Goal: Navigation & Orientation: Find specific page/section

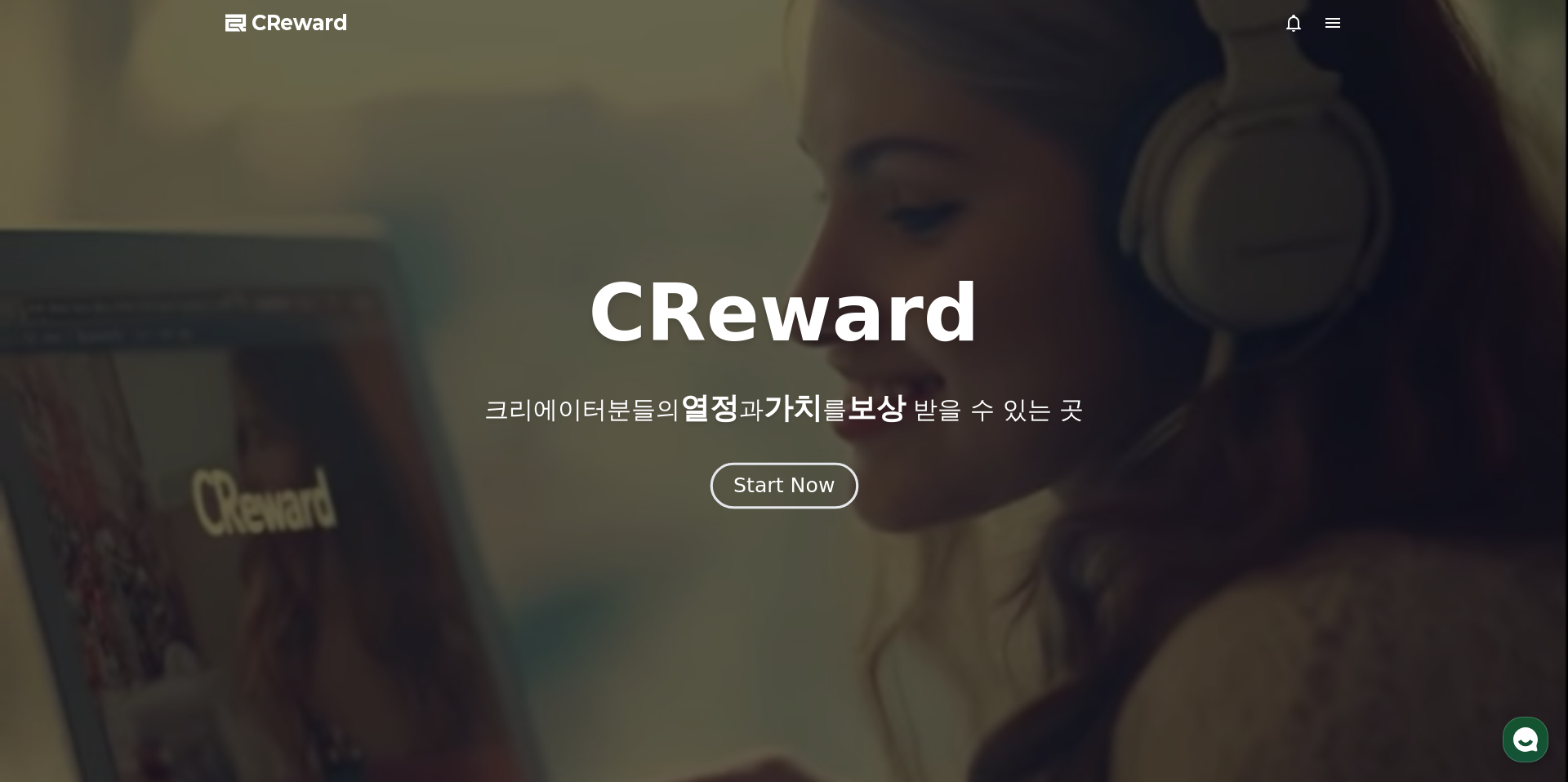
click at [770, 492] on div "Start Now" at bounding box center [784, 485] width 101 height 28
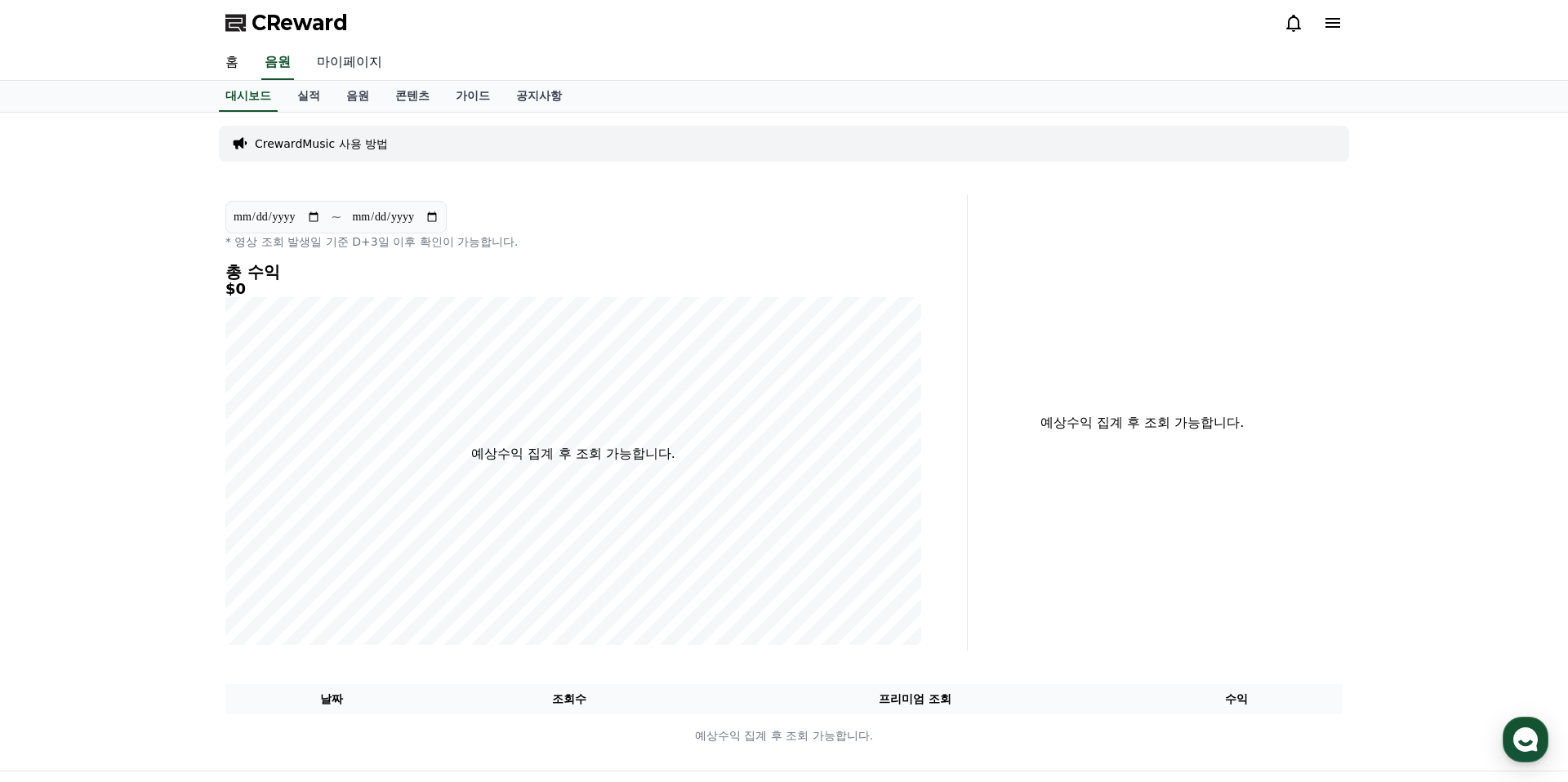
click at [339, 56] on link "마이페이지" at bounding box center [349, 62] width 91 height 34
select select "**********"
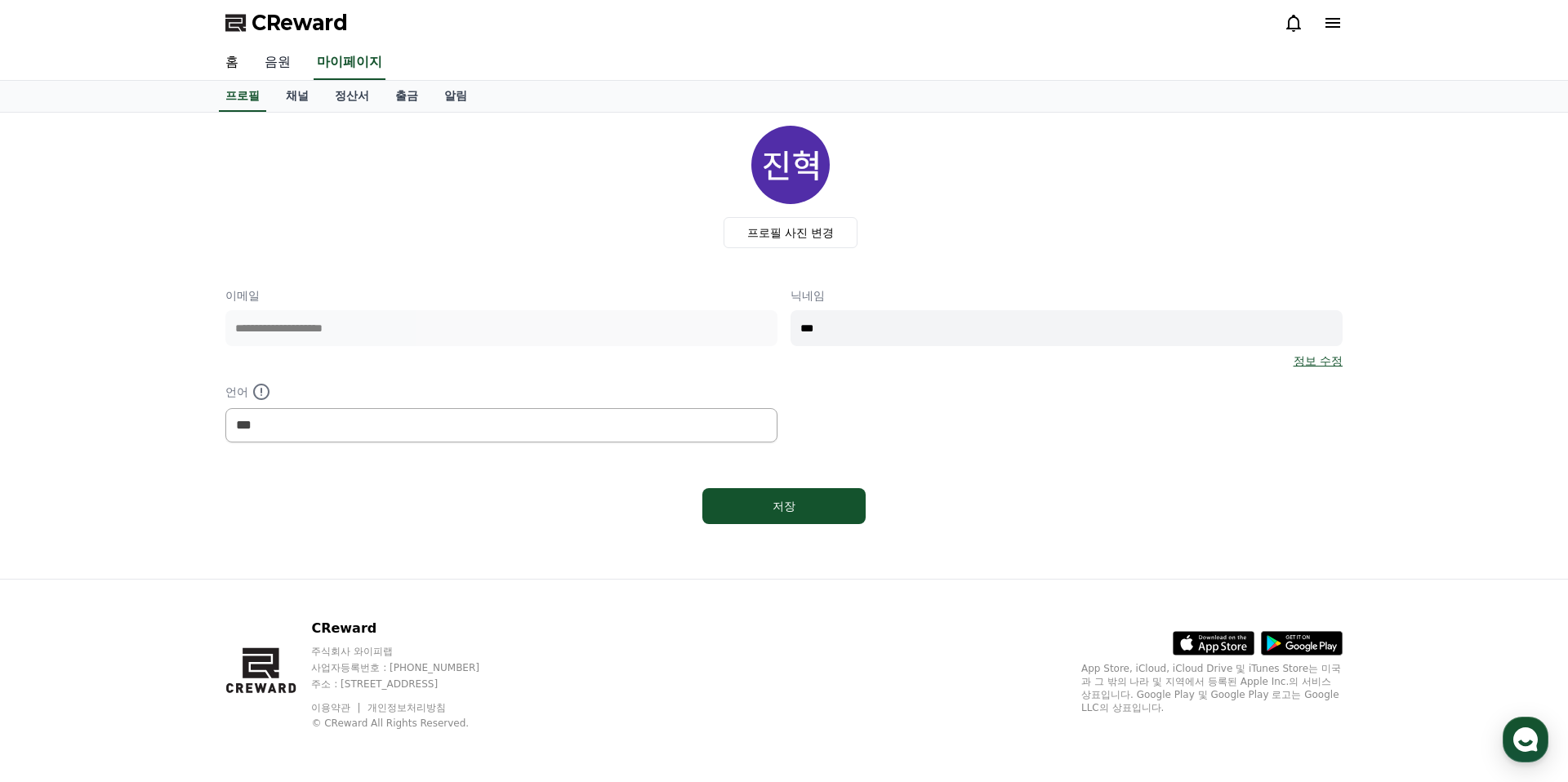
click at [267, 57] on link "음원" at bounding box center [278, 62] width 53 height 34
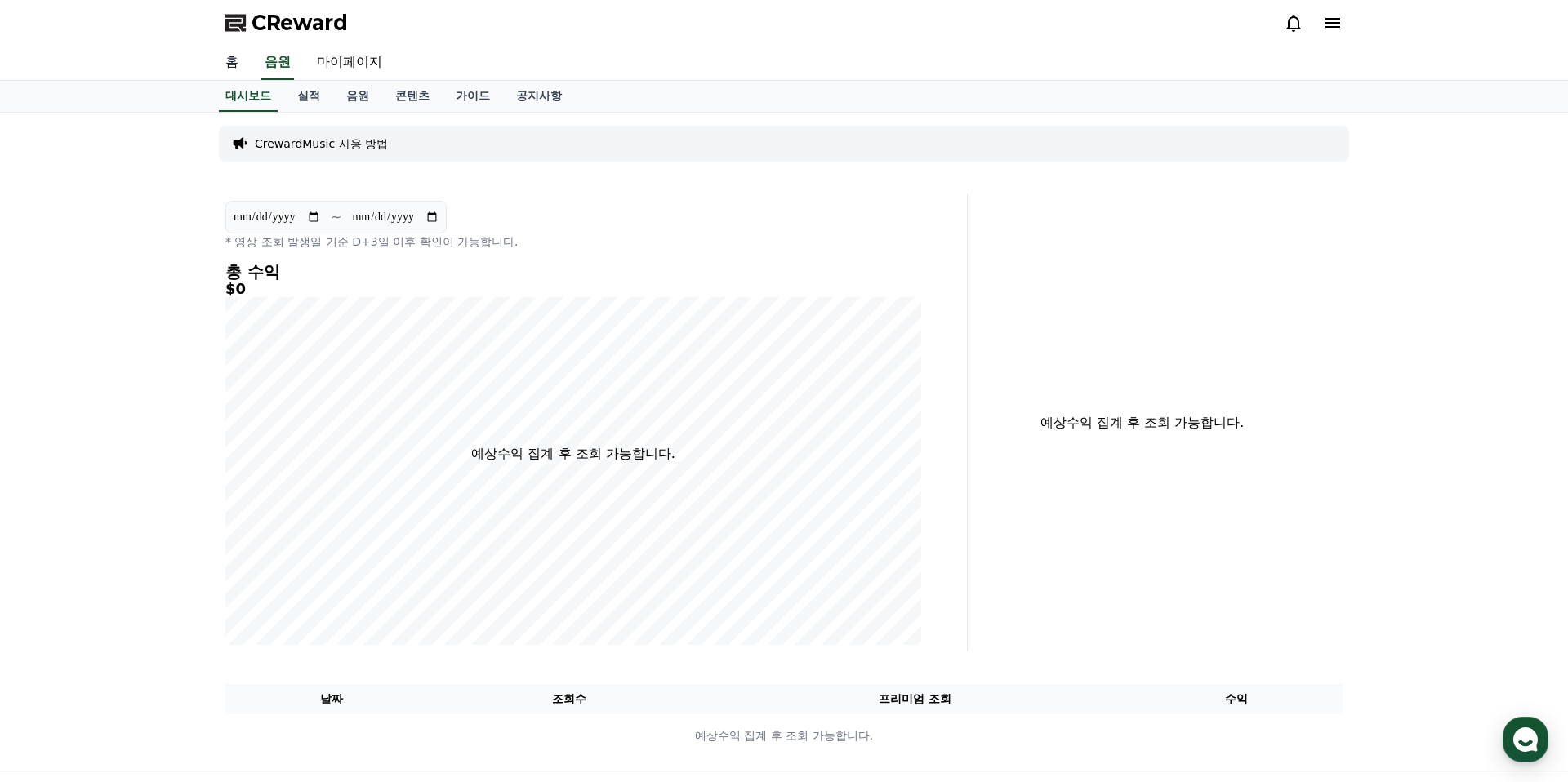
click at [225, 59] on link "홈" at bounding box center [232, 62] width 39 height 34
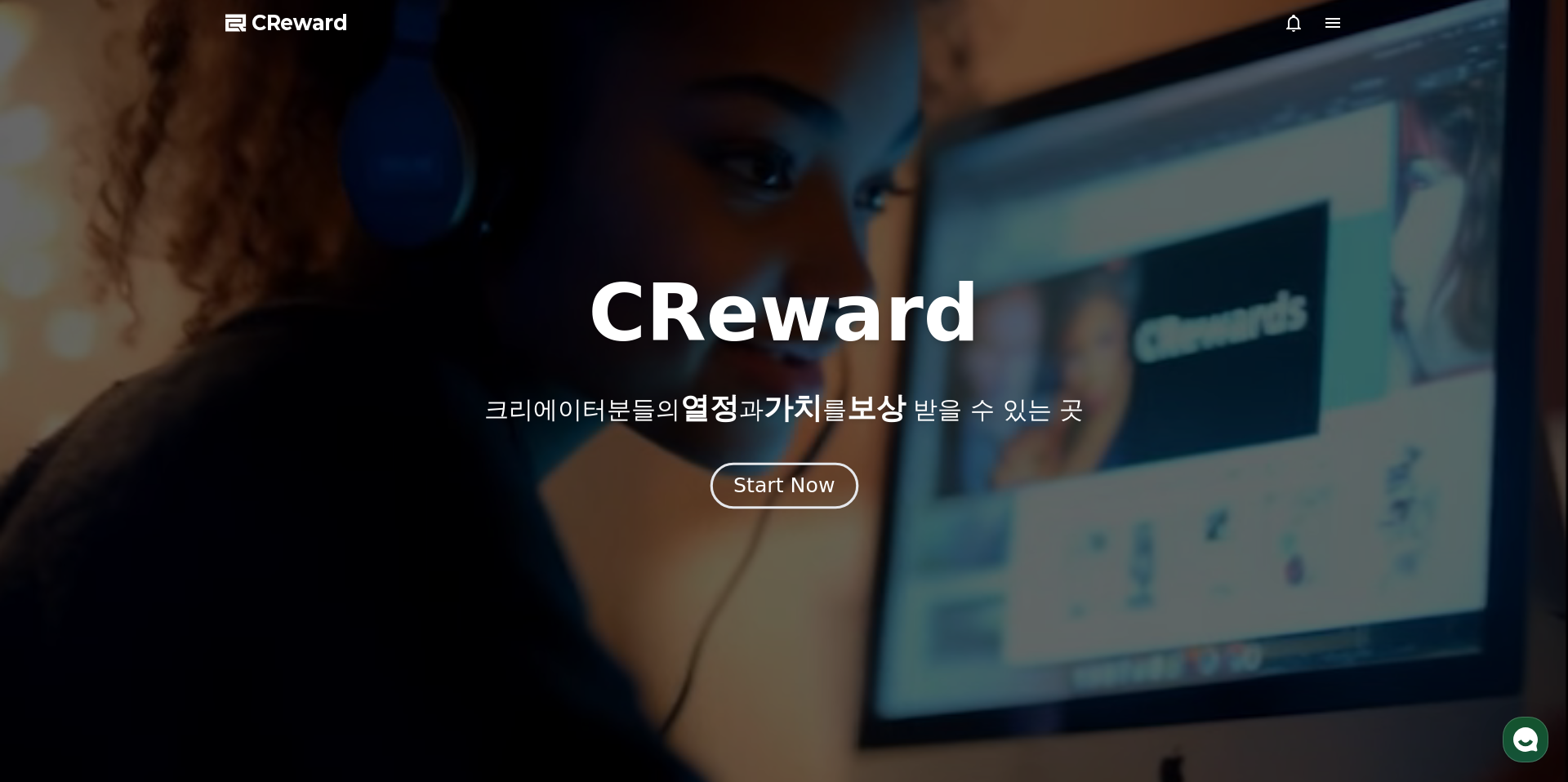
click at [794, 497] on div "Start Now" at bounding box center [784, 485] width 101 height 28
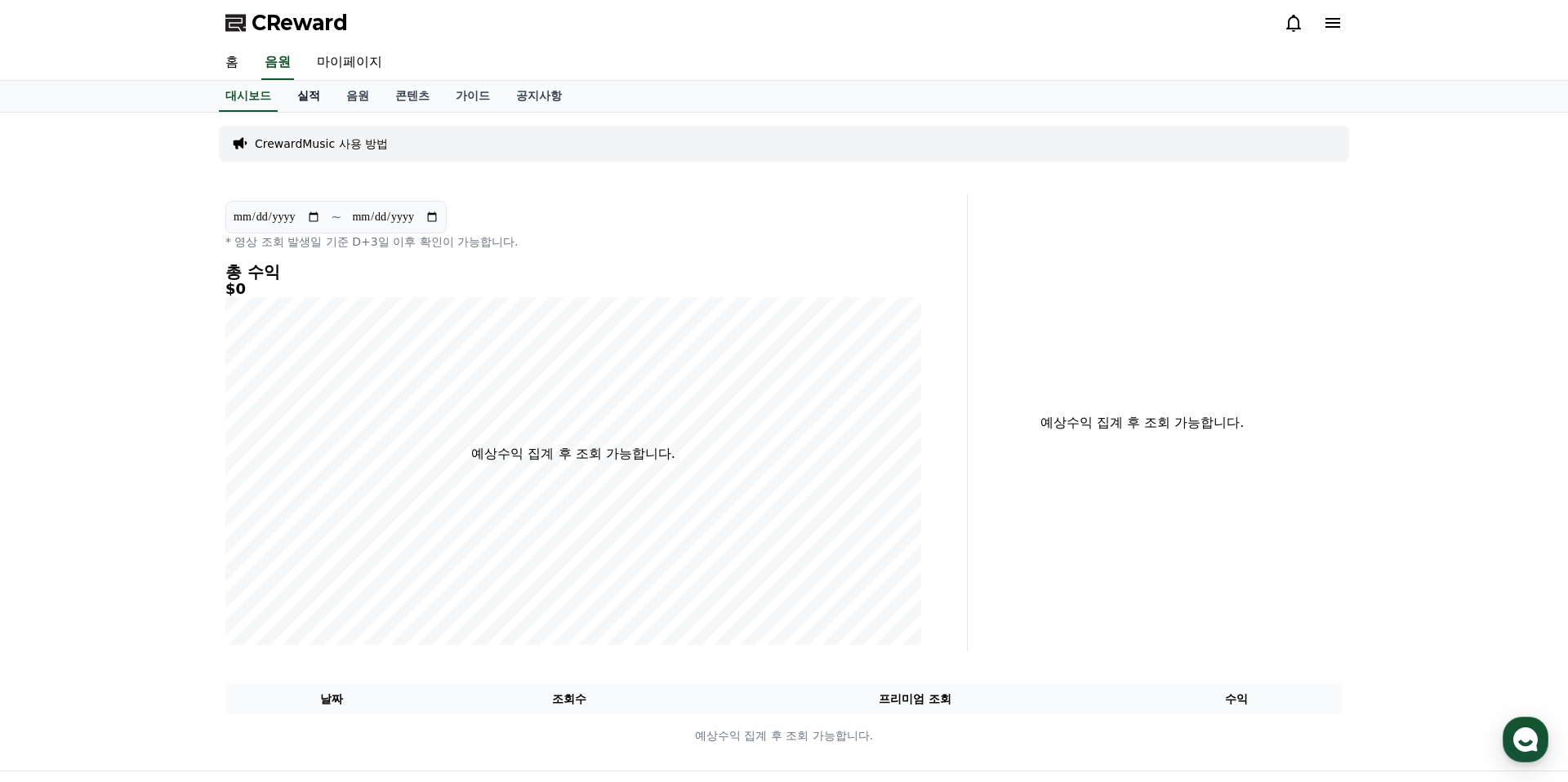
click at [304, 99] on link "실적" at bounding box center [308, 96] width 49 height 31
click at [342, 95] on link "음원" at bounding box center [357, 96] width 49 height 31
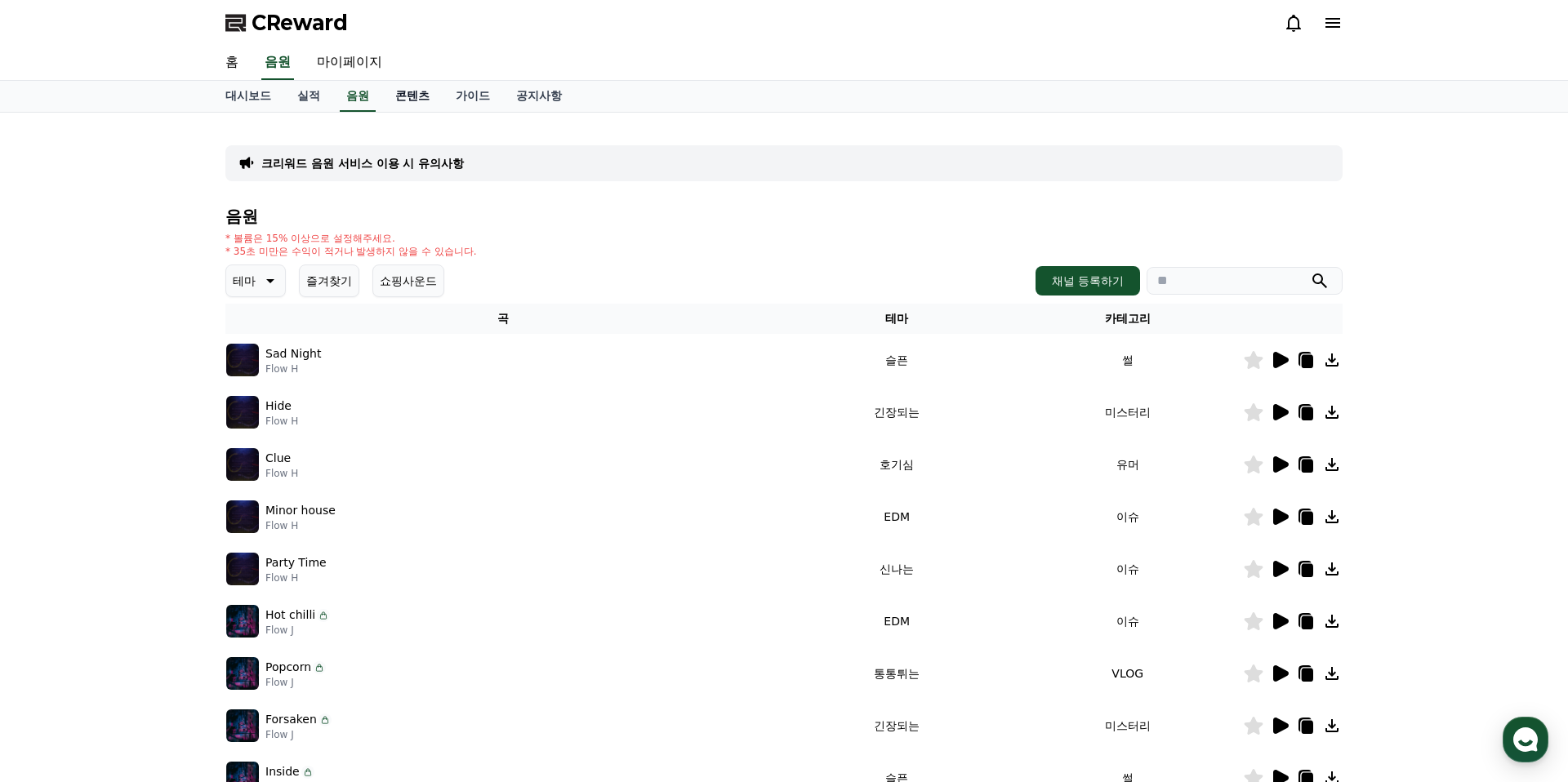
click at [409, 96] on link "콘텐츠" at bounding box center [412, 96] width 60 height 31
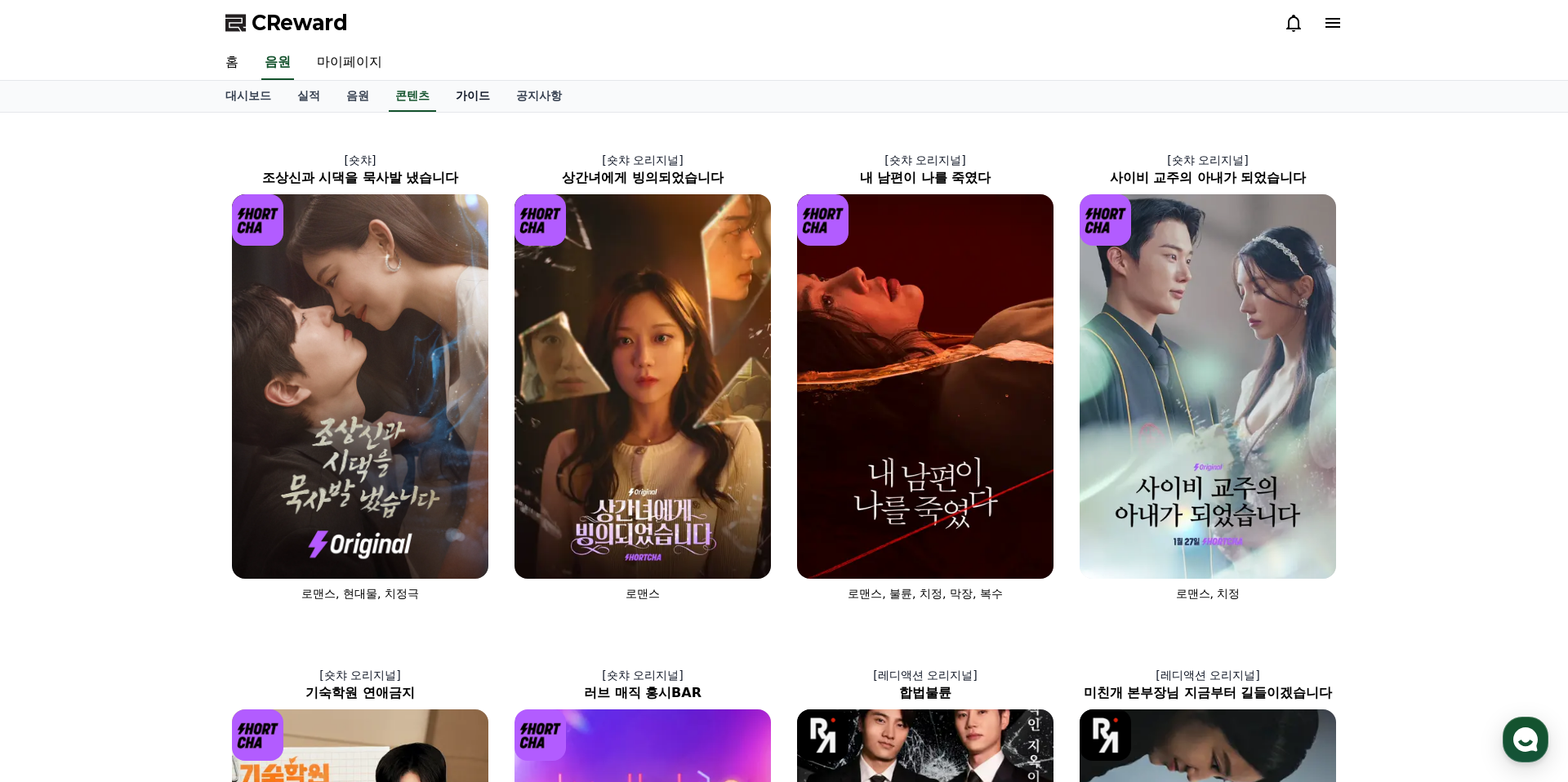
click at [471, 97] on link "가이드" at bounding box center [473, 96] width 60 height 31
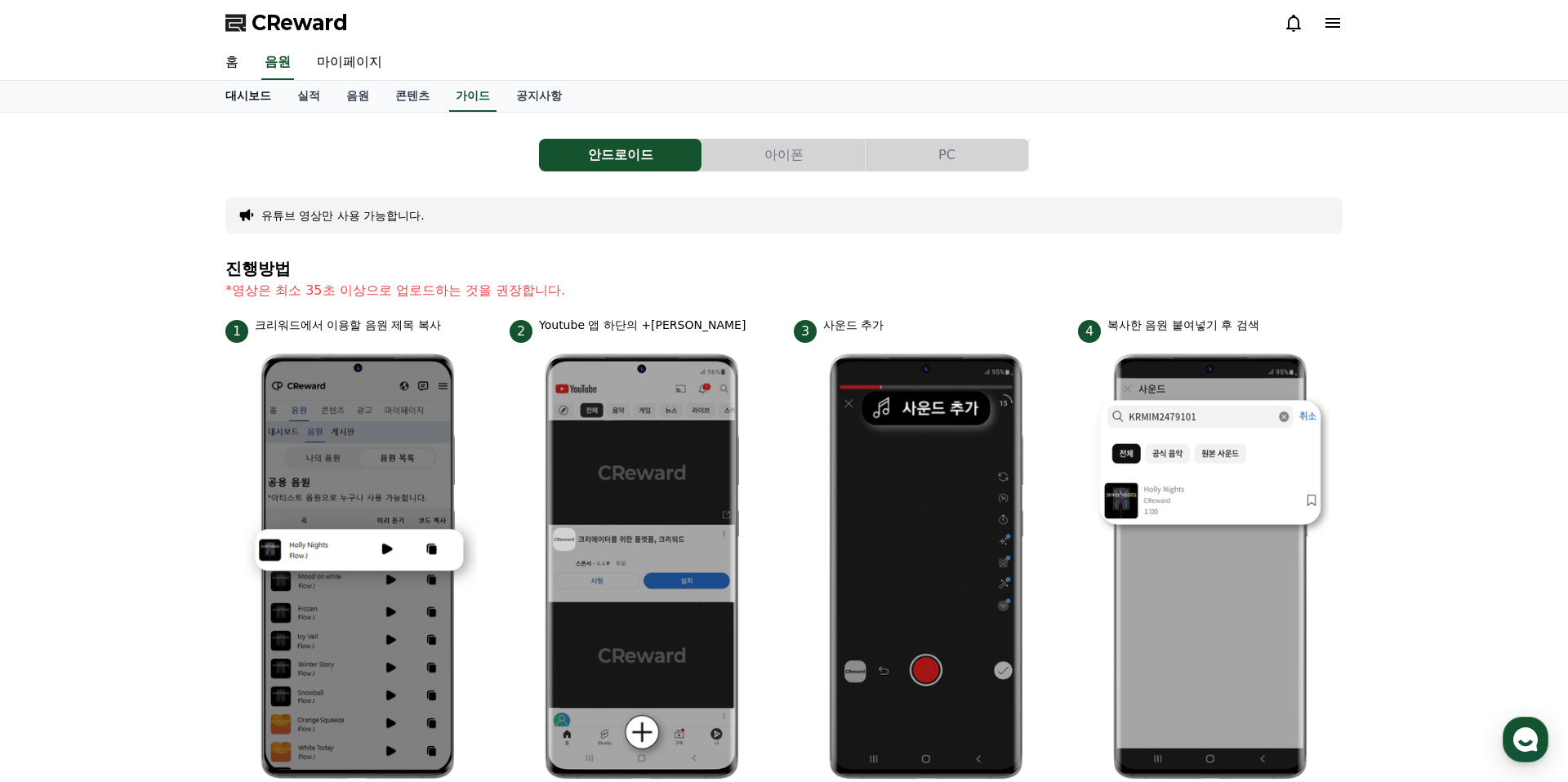
click at [247, 92] on link "대시보드" at bounding box center [248, 96] width 72 height 31
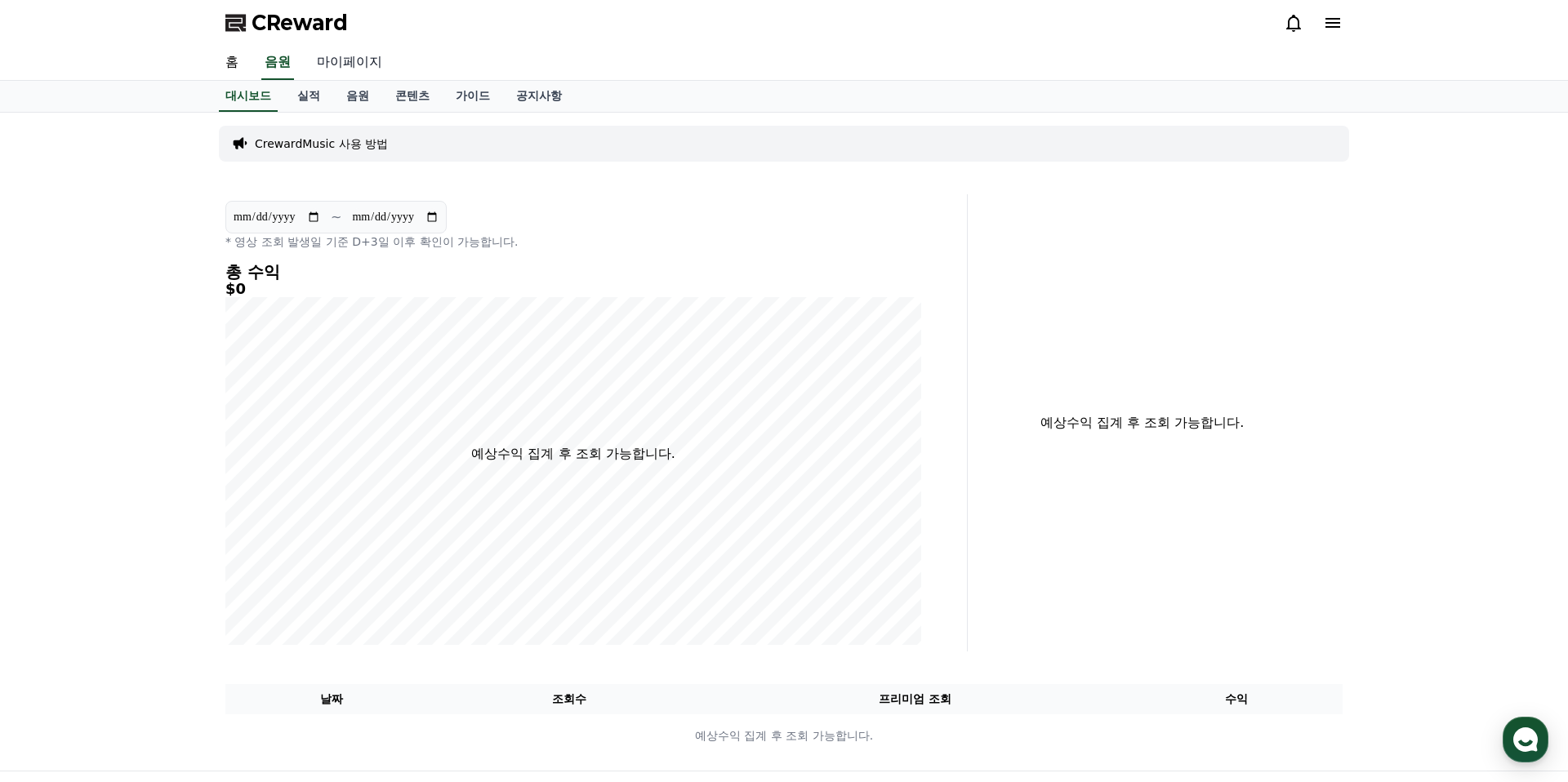
click at [349, 62] on link "마이페이지" at bounding box center [349, 62] width 91 height 34
select select "**********"
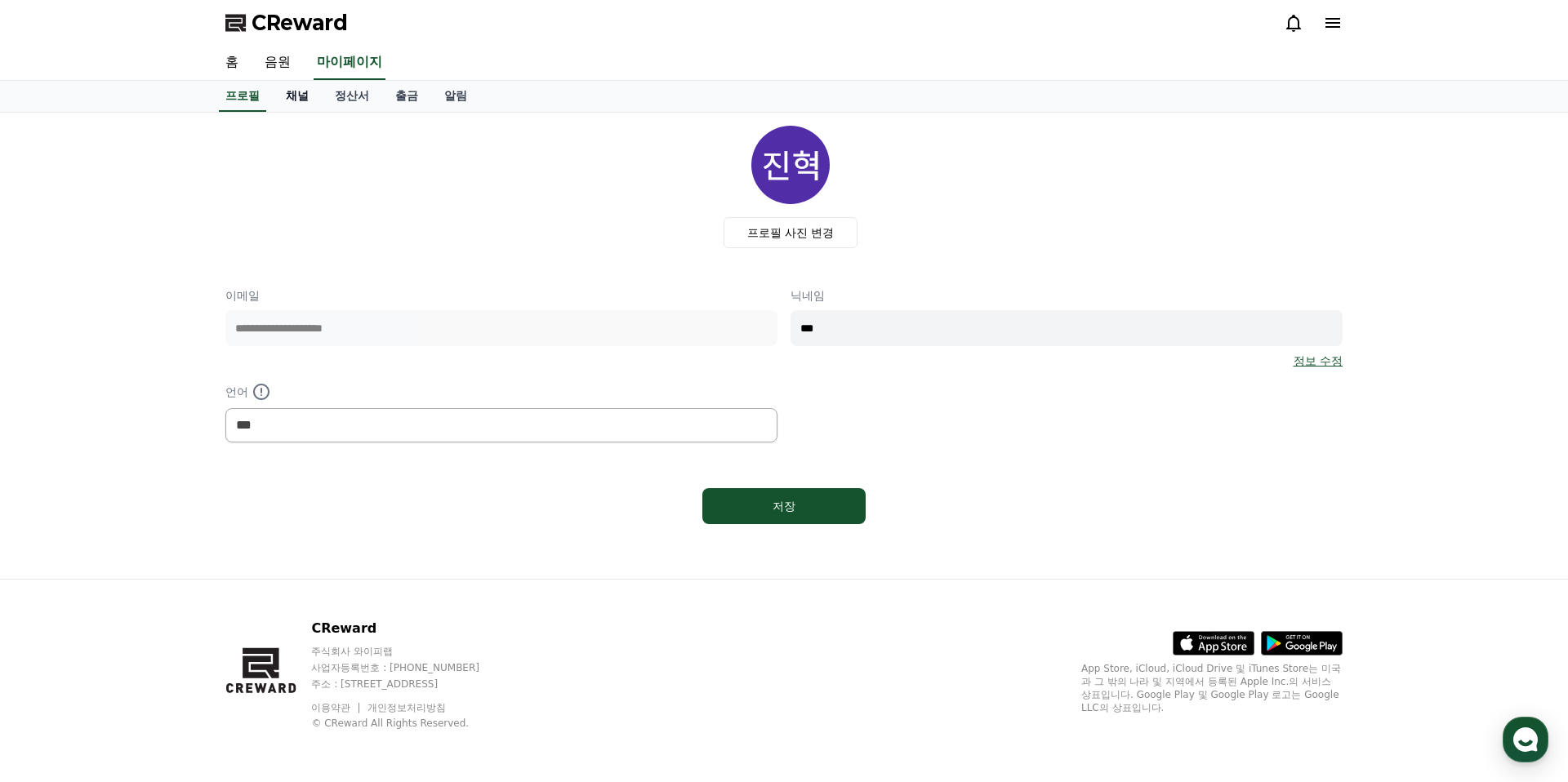
click at [296, 96] on link "채널" at bounding box center [297, 96] width 49 height 31
